Goal: Navigation & Orientation: Find specific page/section

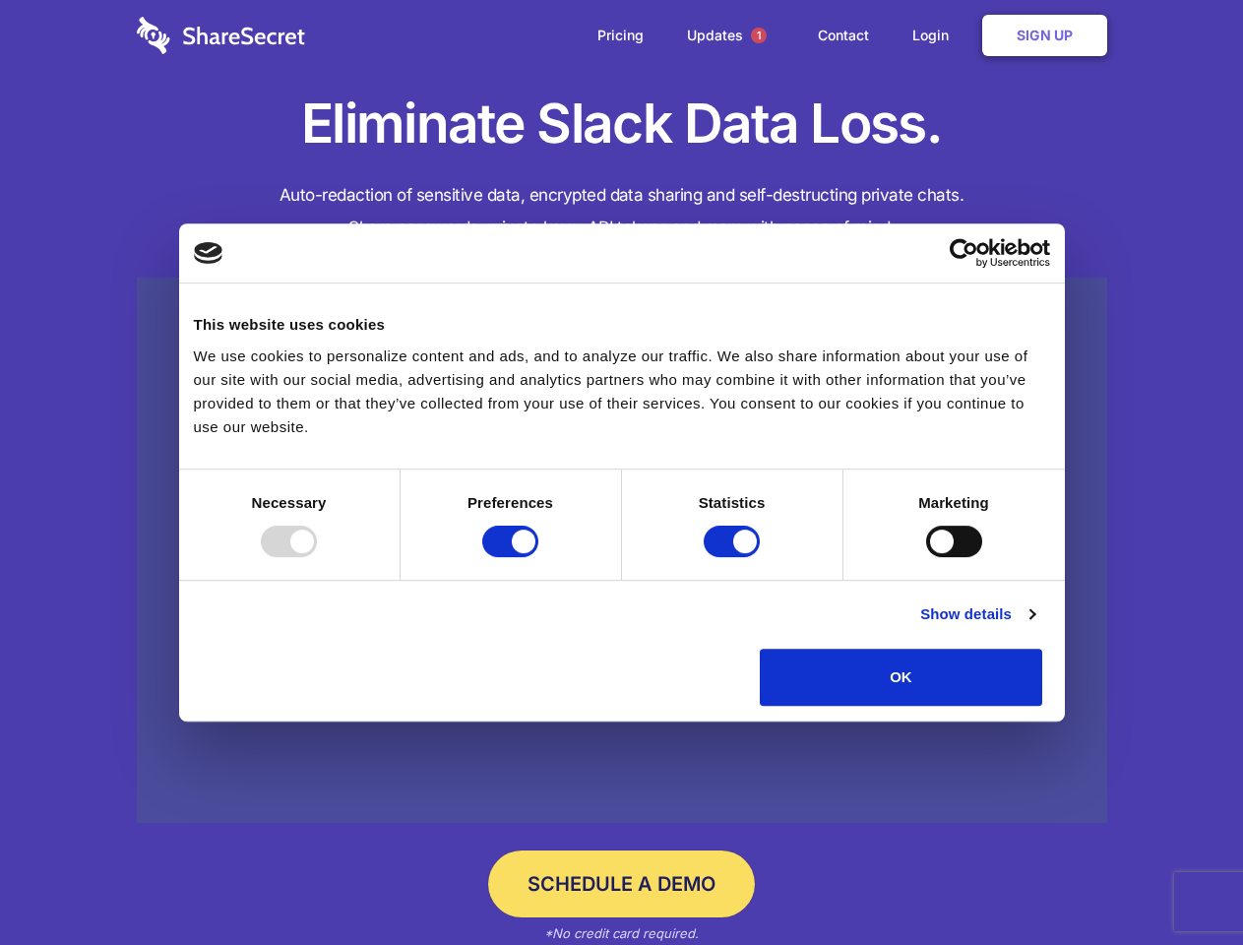
click at [317, 557] on div at bounding box center [289, 541] width 56 height 31
click at [538, 557] on input "Preferences" at bounding box center [510, 541] width 56 height 31
checkbox input "false"
click at [734, 557] on input "Statistics" at bounding box center [732, 541] width 56 height 31
checkbox input "false"
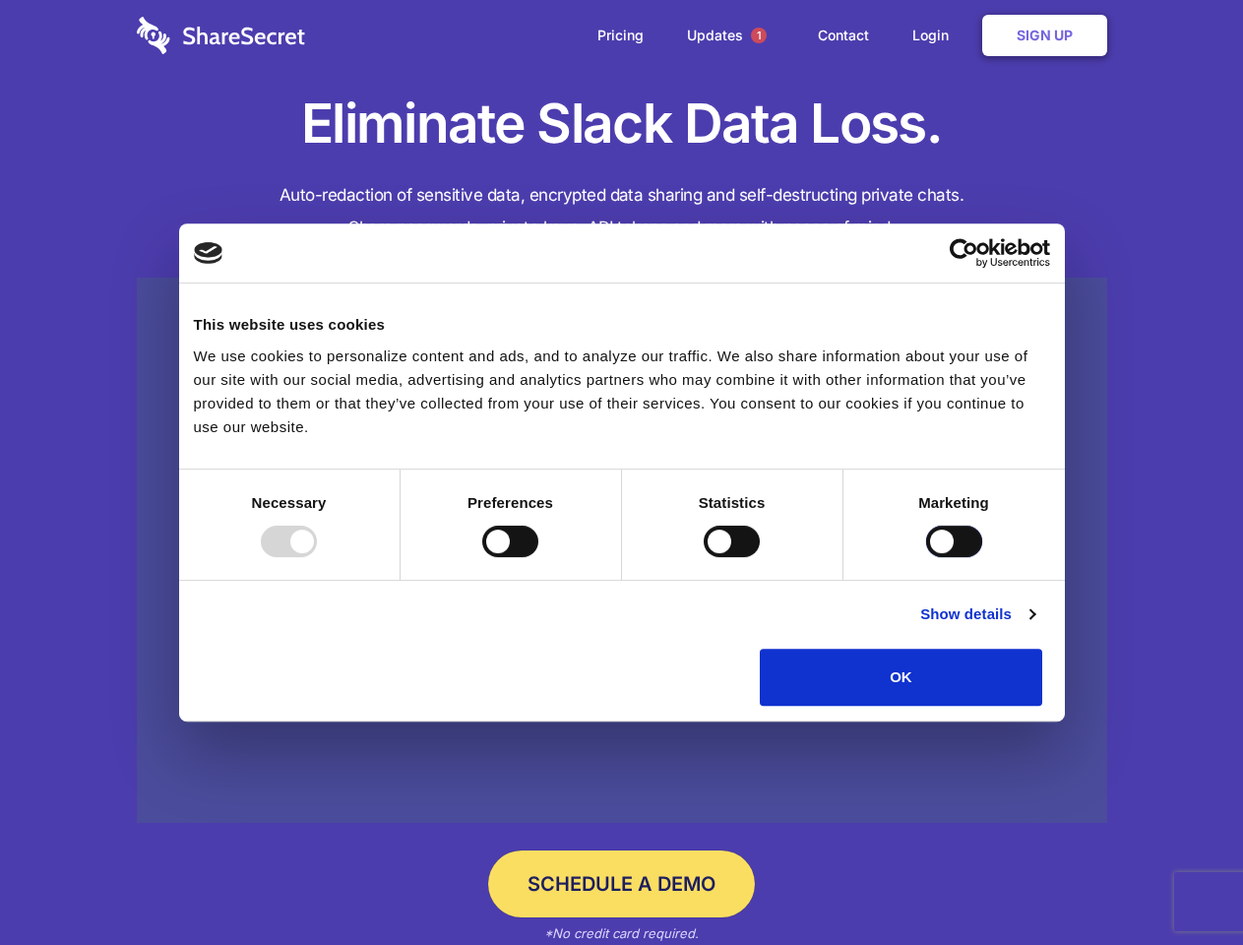
click at [926, 557] on input "Marketing" at bounding box center [954, 541] width 56 height 31
checkbox input "true"
click at [1034, 626] on link "Show details" at bounding box center [977, 614] width 114 height 24
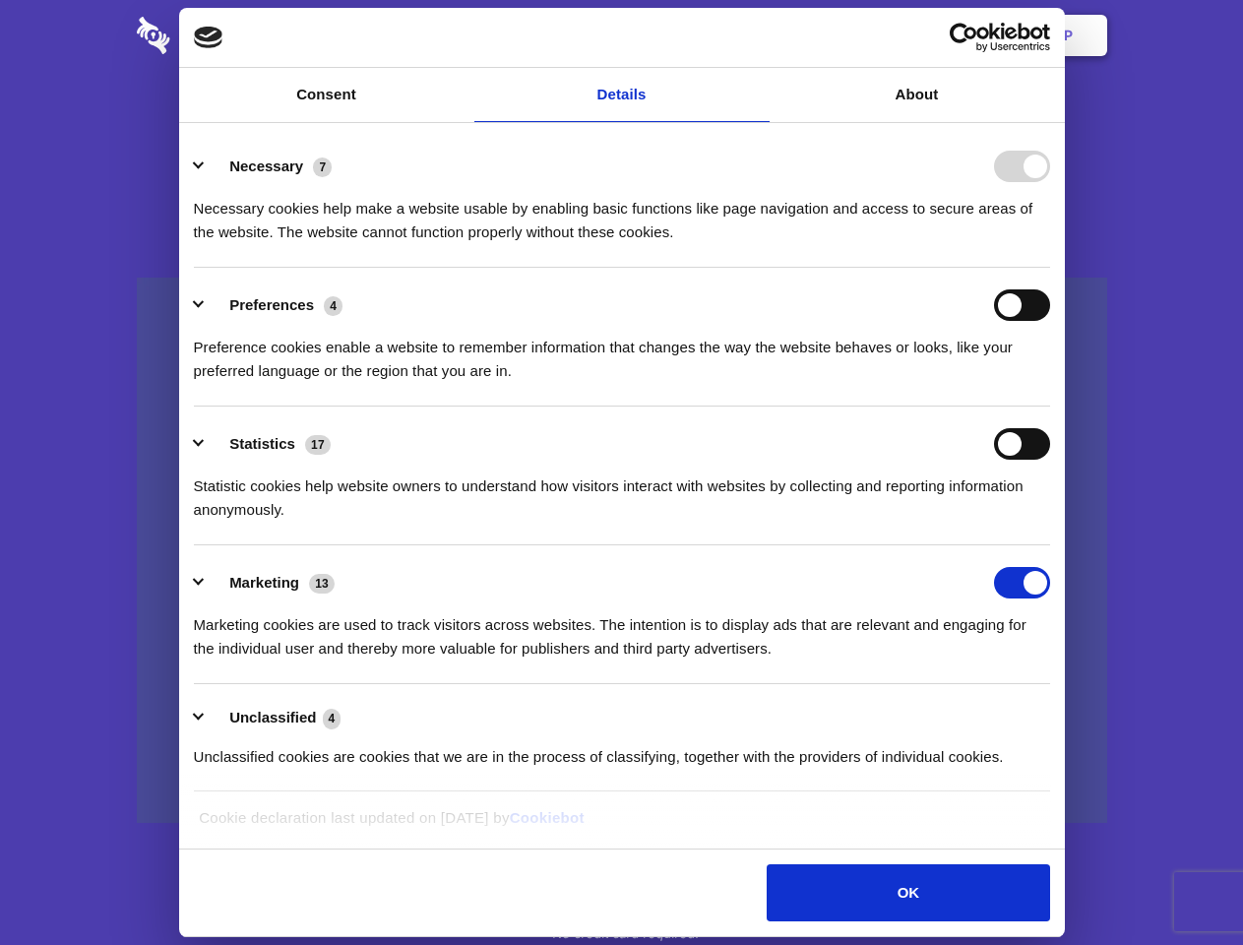
click at [1050, 268] on li "Necessary 7 Necessary cookies help make a website usable by enabling basic func…" at bounding box center [622, 198] width 856 height 139
click at [758, 35] on span "1" at bounding box center [759, 36] width 16 height 16
